Goal: Task Accomplishment & Management: Use online tool/utility

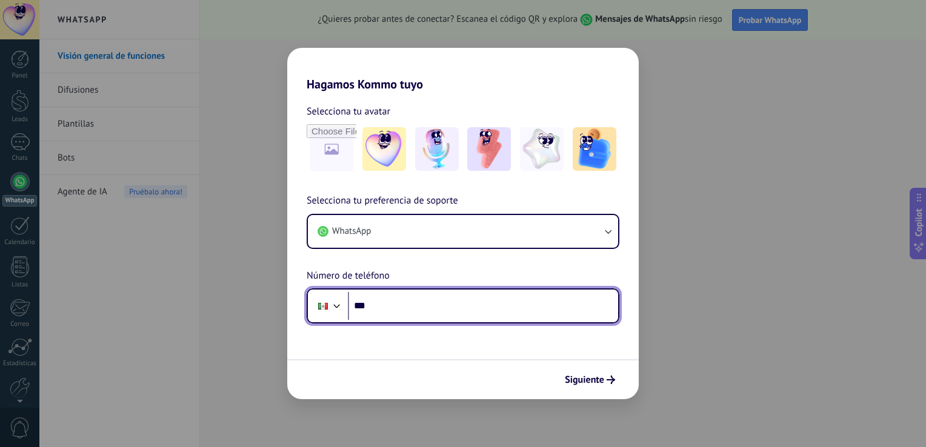
click at [461, 307] on input "***" at bounding box center [483, 306] width 270 height 28
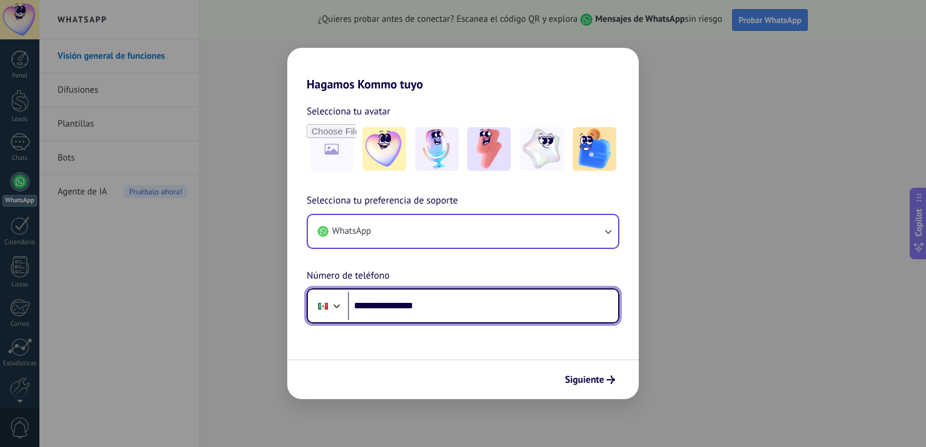
type input "**********"
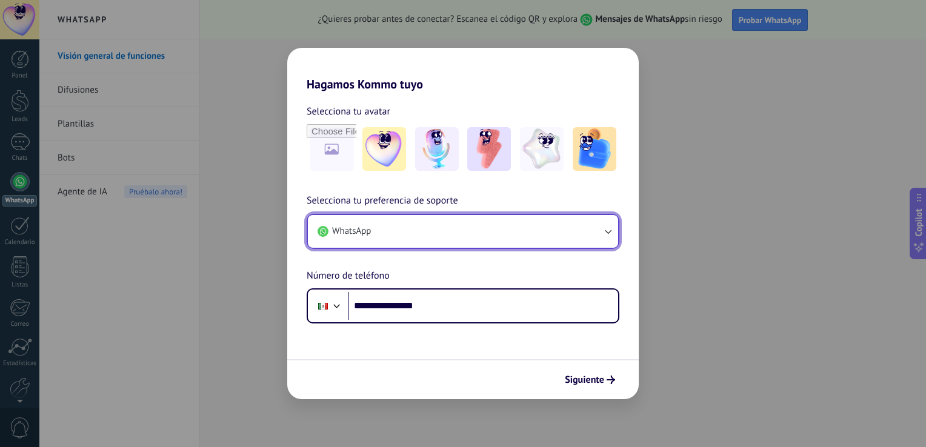
click at [544, 235] on button "WhatsApp" at bounding box center [463, 231] width 310 height 33
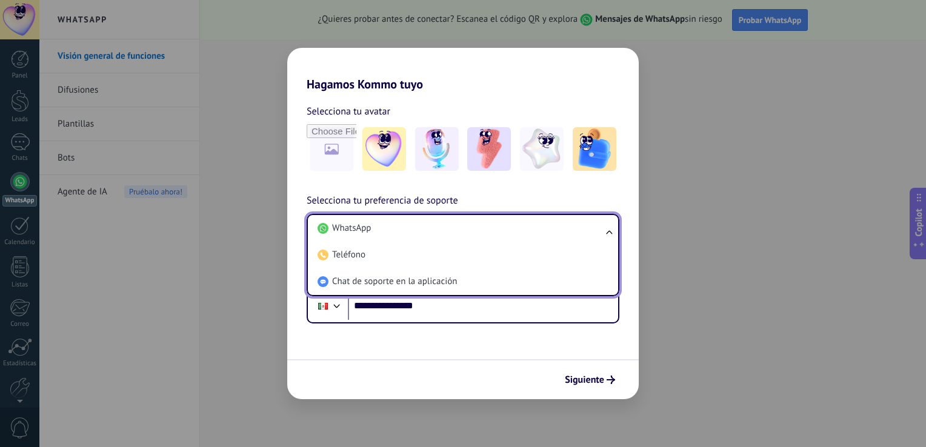
click at [544, 235] on li "WhatsApp" at bounding box center [461, 228] width 296 height 27
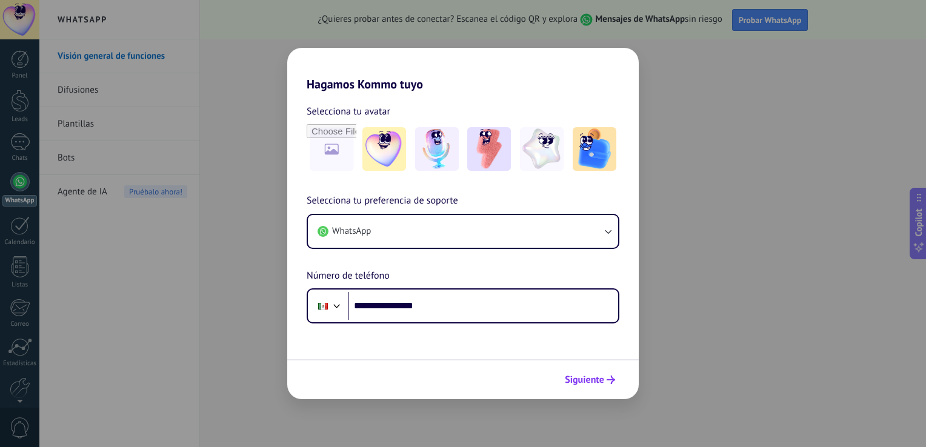
click at [585, 376] on span "Siguiente" at bounding box center [584, 380] width 39 height 8
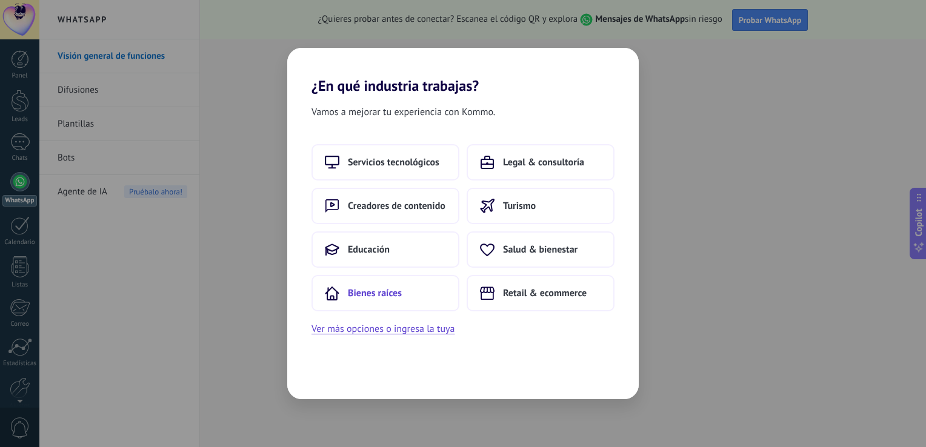
click at [360, 292] on span "Bienes raíces" at bounding box center [375, 293] width 54 height 12
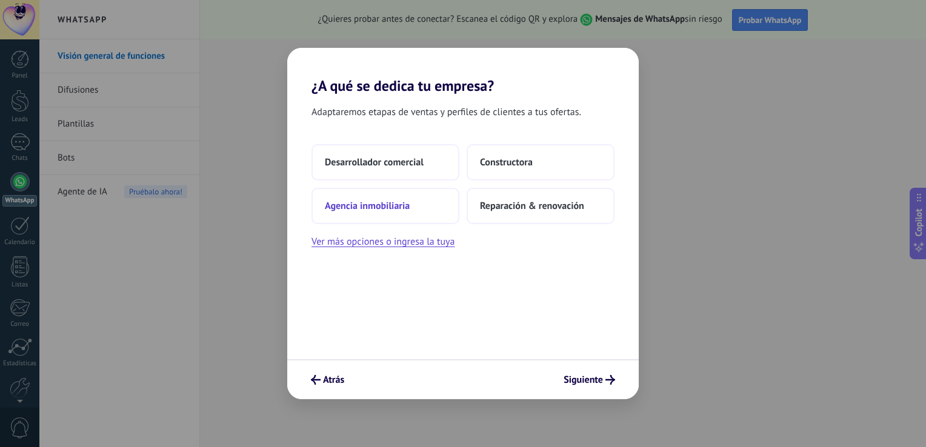
click at [378, 207] on span "Agencia inmobiliaria" at bounding box center [367, 206] width 85 height 12
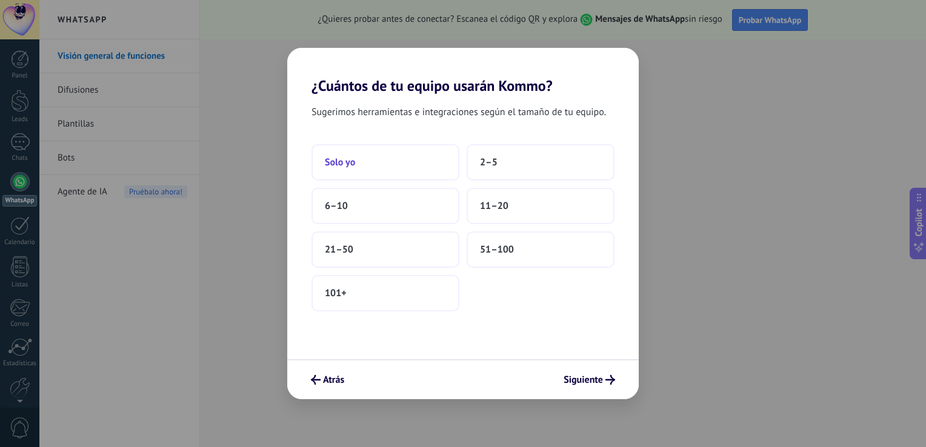
click at [378, 166] on button "Solo yo" at bounding box center [386, 162] width 148 height 36
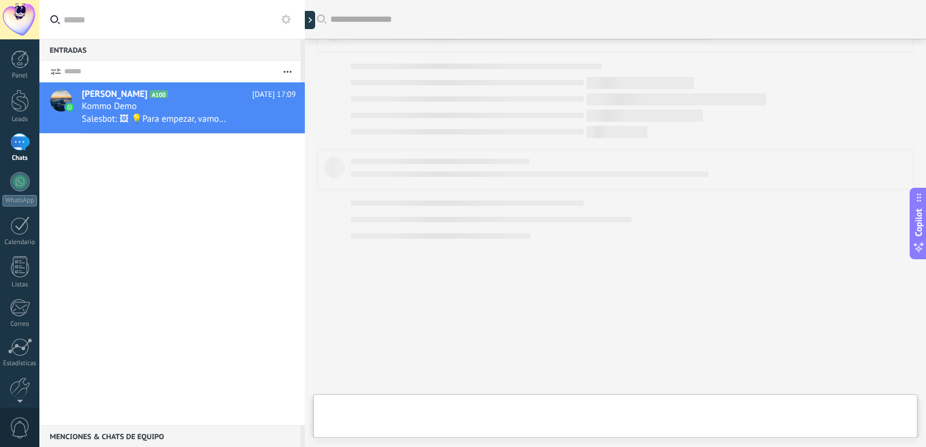
scroll to position [354, 0]
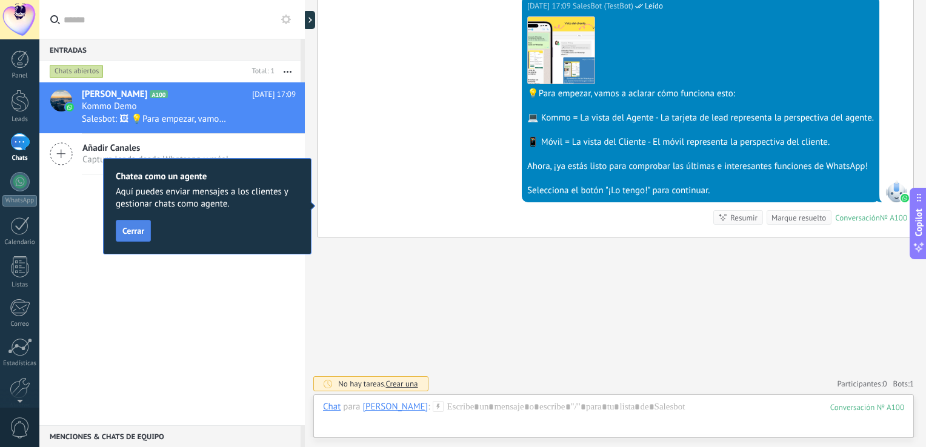
click at [140, 238] on button "Cerrar" at bounding box center [133, 231] width 35 height 22
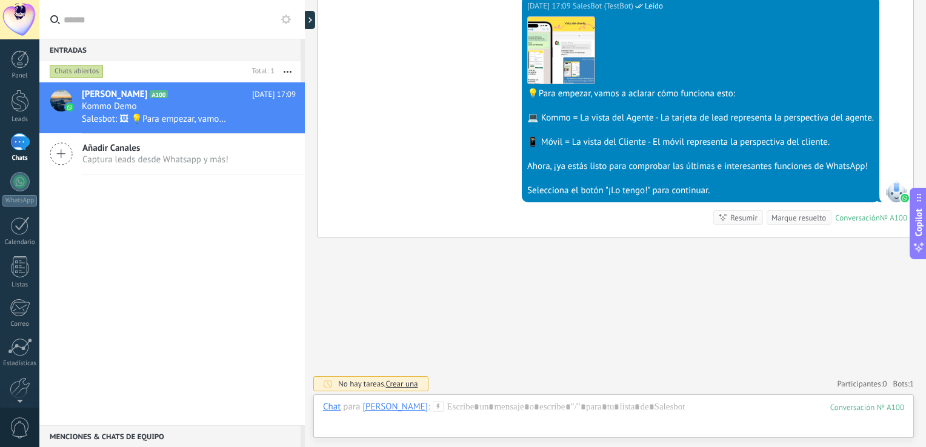
click at [412, 379] on span "Crear una" at bounding box center [401, 384] width 32 height 10
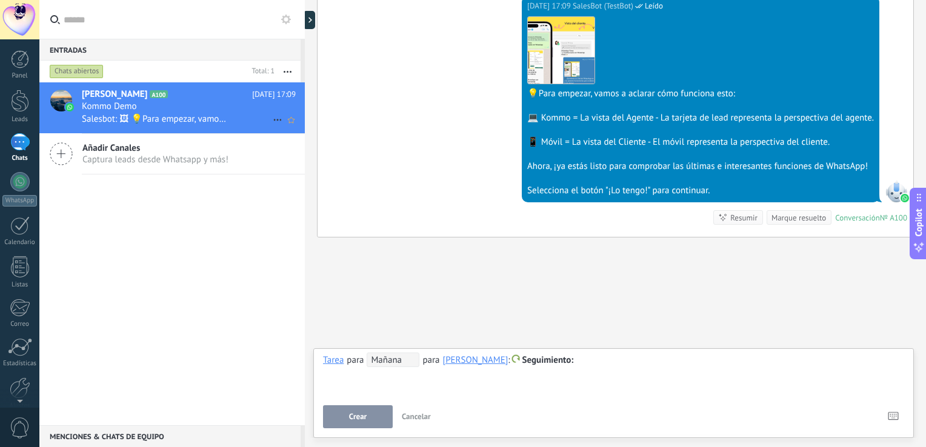
click at [192, 105] on div "Kommo Demo" at bounding box center [189, 107] width 214 height 12
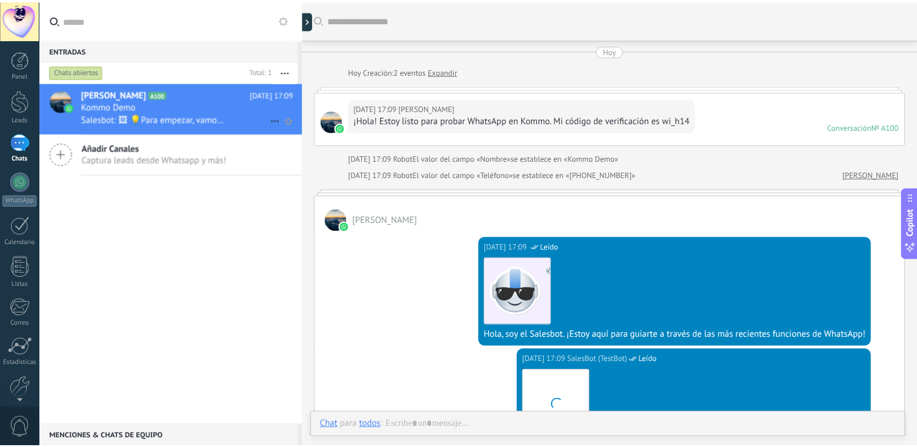
scroll to position [245, 0]
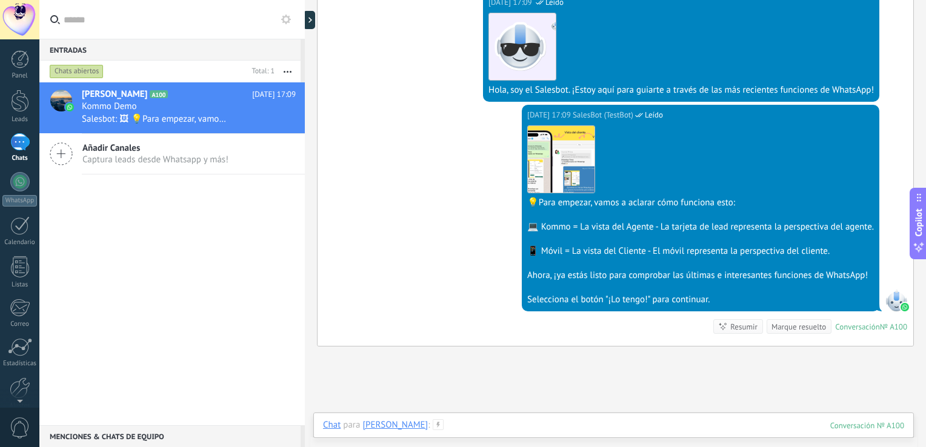
click at [488, 425] on div at bounding box center [613, 437] width 581 height 36
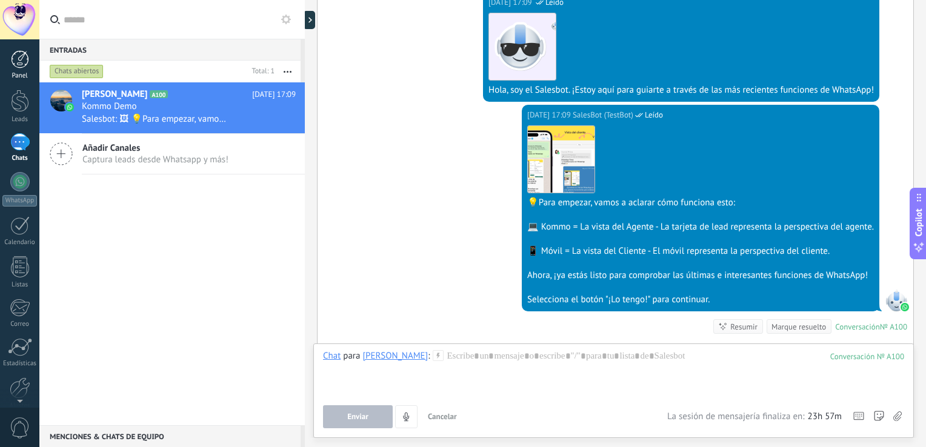
click at [19, 64] on div at bounding box center [20, 59] width 18 height 18
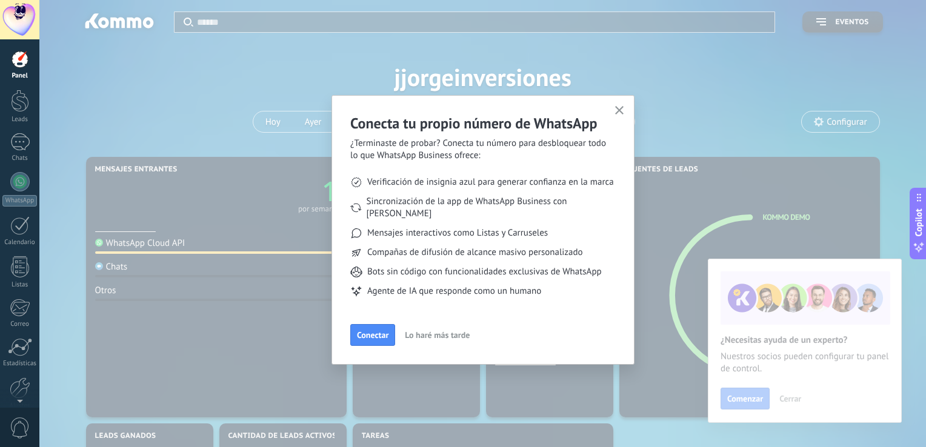
click at [618, 114] on icon "button" at bounding box center [619, 110] width 9 height 9
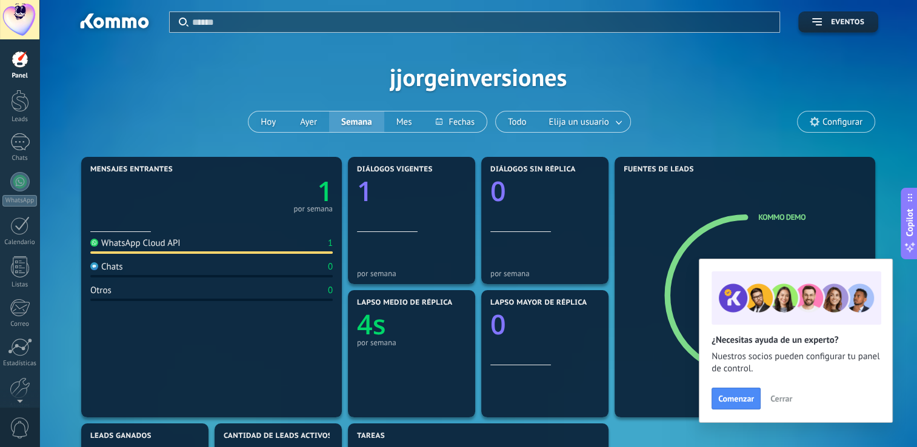
click at [861, 113] on span "Configurar" at bounding box center [836, 122] width 77 height 21
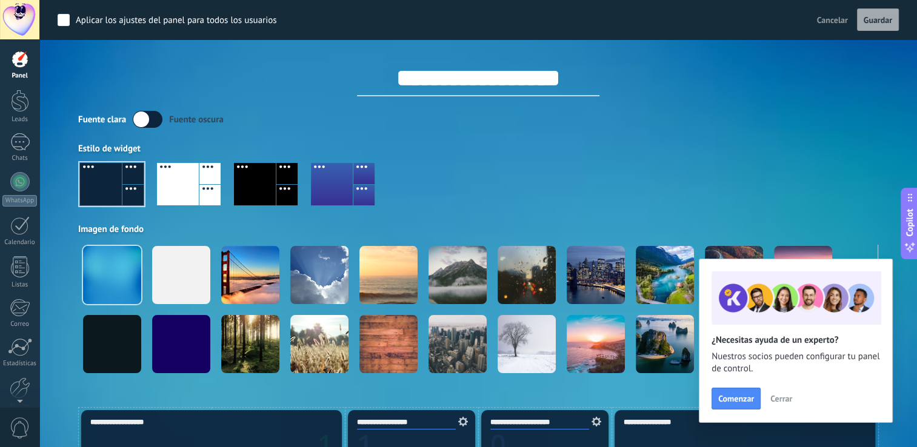
click at [22, 64] on div at bounding box center [20, 59] width 18 height 18
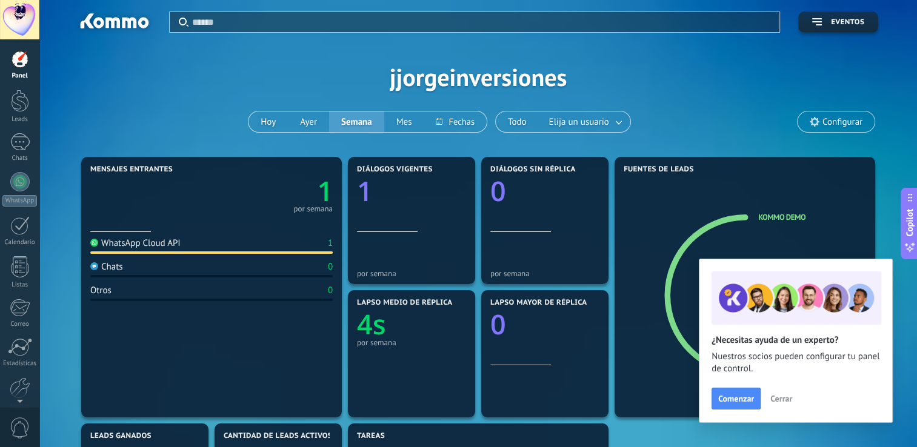
click at [121, 16] on div at bounding box center [114, 23] width 78 height 21
click at [421, 25] on input "text" at bounding box center [482, 22] width 580 height 13
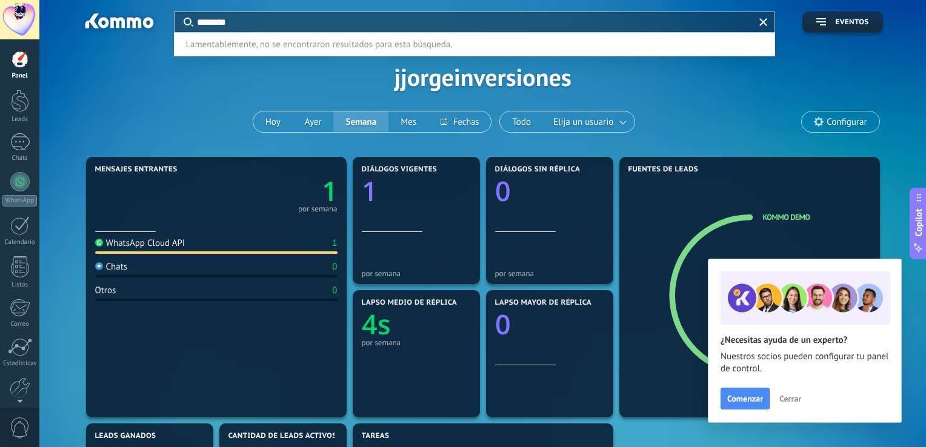
type input "*******"
